Goal: Task Accomplishment & Management: Complete application form

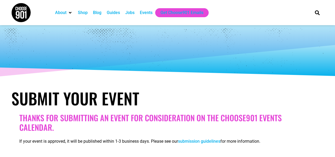
select select
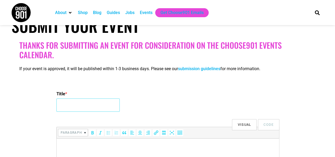
click at [96, 99] on input "Title *" at bounding box center [87, 105] width 63 height 13
type input "Walk A Mile In Her Shoes"
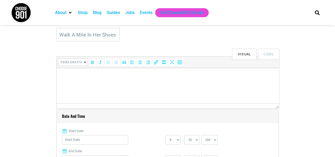
scroll to position [144, 0]
click at [100, 73] on p at bounding box center [167, 75] width 217 height 6
paste body
click at [107, 82] on html at bounding box center [167, 74] width 223 height 15
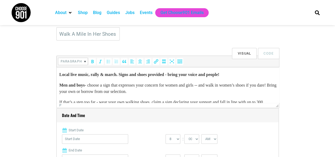
scroll to position [76, 0]
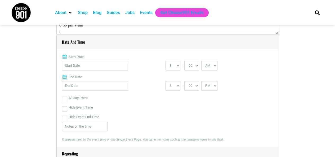
scroll to position [223, 0]
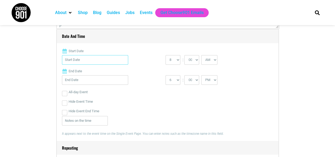
click at [108, 57] on input "Start Date" at bounding box center [95, 60] width 66 height 10
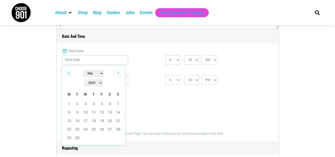
click at [118, 73] on link "Next" at bounding box center [118, 73] width 8 height 8
click at [93, 100] on link "2" at bounding box center [94, 104] width 8 height 8
type input "[DATE]"
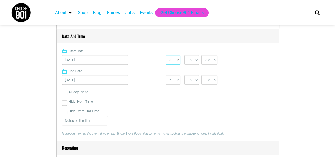
click at [175, 58] on select "0 1 2 3 4 5 6 7 8 9 10 11 12" at bounding box center [173, 60] width 15 height 10
select select "5"
click at [166, 55] on select "0 1 2 3 4 5 6 7 8 9 10 11 12" at bounding box center [173, 60] width 15 height 10
click at [191, 59] on select "00 05 10 15 20 25 30 35 40 45 50 55" at bounding box center [191, 60] width 15 height 10
select select "30"
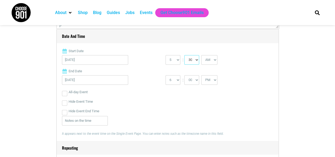
click at [184, 55] on select "00 05 10 15 20 25 30 35 40 45 50 55" at bounding box center [191, 60] width 15 height 10
click at [212, 61] on select "AM PM" at bounding box center [209, 60] width 16 height 10
select select "PM"
click at [201, 55] on select "AM PM" at bounding box center [209, 60] width 16 height 10
click at [175, 79] on select "1 2 3 4 5 6 7 8 9 10 11 12" at bounding box center [173, 80] width 15 height 10
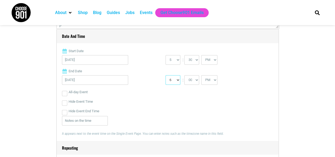
select select "7"
click at [166, 75] on select "1 2 3 4 5 6 7 8 9 10 11 12" at bounding box center [173, 80] width 15 height 10
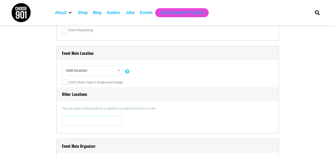
scroll to position [360, 0]
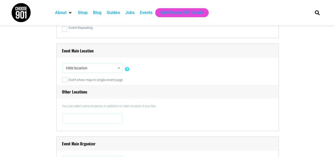
click at [84, 69] on span "Hide location" at bounding box center [92, 68] width 57 height 10
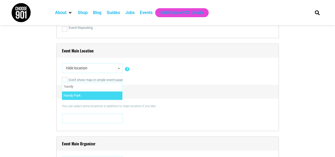
type input "handy"
select select "1639"
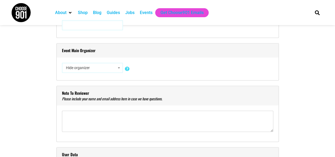
scroll to position [462, 0]
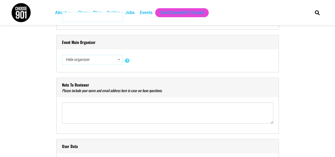
click at [91, 57] on span "Hide organizer" at bounding box center [92, 60] width 57 height 10
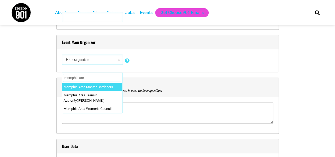
type input "[GEOGRAPHIC_DATA] area"
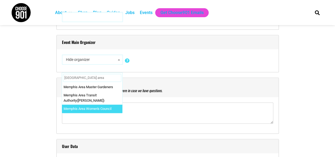
select select "2923"
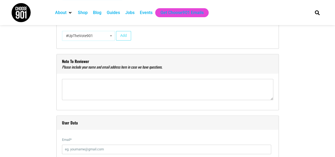
scroll to position [526, 0]
click at [89, 89] on textarea"] at bounding box center [167, 89] width 211 height 21
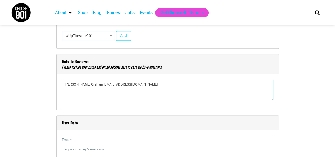
type textarea"] "[PERSON_NAME] Graham [EMAIL_ADDRESS][DOMAIN_NAME]"
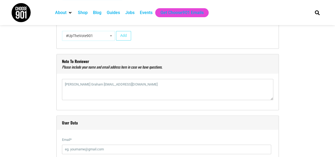
click at [45, 85] on div "Title * Walk A Mile In Her Shoes Visual Code b i link b-quote del ins img ul ol…" at bounding box center [167, 146] width 313 height 1042
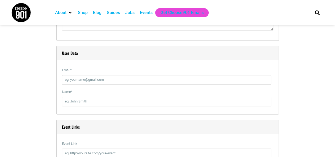
scroll to position [614, 0]
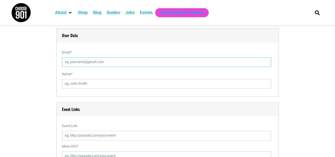
click at [90, 60] on input "Email *" at bounding box center [166, 62] width 209 height 10
type input "[PERSON_NAME][EMAIL_ADDRESS][DOMAIN_NAME]"
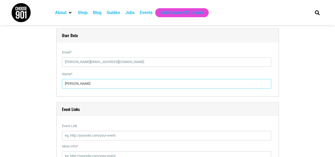
click at [73, 82] on input "[PERSON_NAME]" at bounding box center [166, 84] width 209 height 10
type input "[PERSON_NAME]"
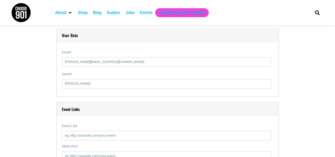
click at [47, 84] on div "Title * Walk A Mile In Her Shoes Visual Code b i link b-quote del ins img ul ol…" at bounding box center [167, 58] width 313 height 1042
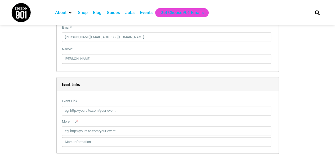
scroll to position [668, 0]
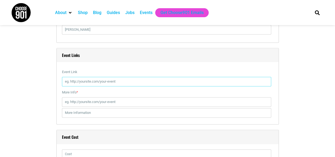
click at [100, 78] on input "Event Link" at bounding box center [166, 82] width 209 height 10
paste input "[URL][DOMAIN_NAME]"
type input "[URL][DOMAIN_NAME]"
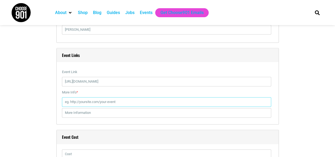
click at [82, 101] on input "More Info *" at bounding box center [166, 102] width 209 height 10
paste input "[URL][DOMAIN_NAME]"
type input "[URL][DOMAIN_NAME]"
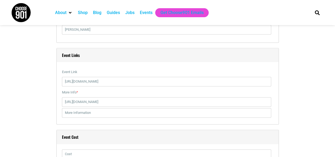
click at [50, 101] on div "Title * Walk A Mile In Her Shoes Visual Code b i link b-quote del ins img ul ol…" at bounding box center [167, 4] width 313 height 1042
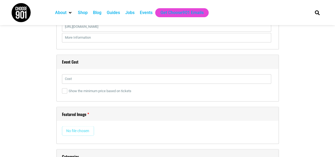
scroll to position [743, 0]
click at [74, 80] on input "text" at bounding box center [166, 79] width 209 height 10
type input "20"
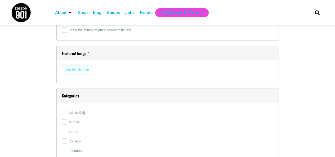
scroll to position [805, 0]
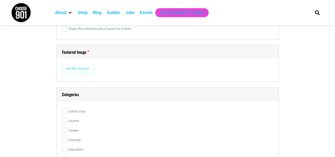
click at [80, 67] on input "file" at bounding box center [78, 69] width 32 height 10
type input "C:\fakepath\WAM Poster 2025.png"
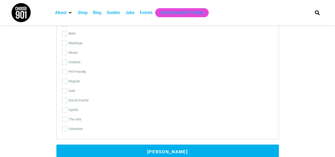
scroll to position [1356, 0]
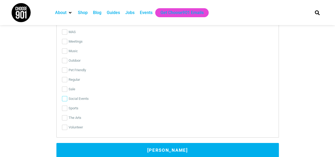
click at [64, 98] on input "Social Events" at bounding box center [64, 98] width 5 height 5
checkbox input "true"
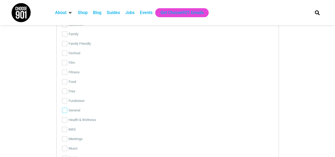
scroll to position [1259, 0]
click at [64, 108] on input "General" at bounding box center [64, 110] width 5 height 5
checkbox input "true"
click at [64, 121] on input "Health & Wellness" at bounding box center [64, 119] width 5 height 5
checkbox input "true"
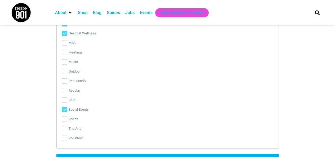
scroll to position [1347, 0]
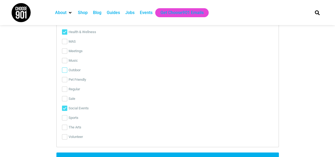
click at [65, 69] on input "Outdoor" at bounding box center [64, 70] width 5 height 5
checkbox input "true"
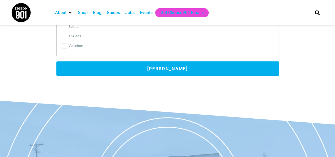
scroll to position [1438, 0]
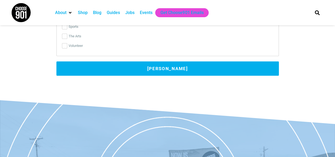
click at [170, 64] on button "[PERSON_NAME]" at bounding box center [167, 68] width 223 height 14
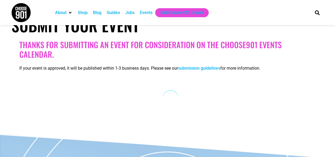
scroll to position [73, 0]
